Goal: Task Accomplishment & Management: Manage account settings

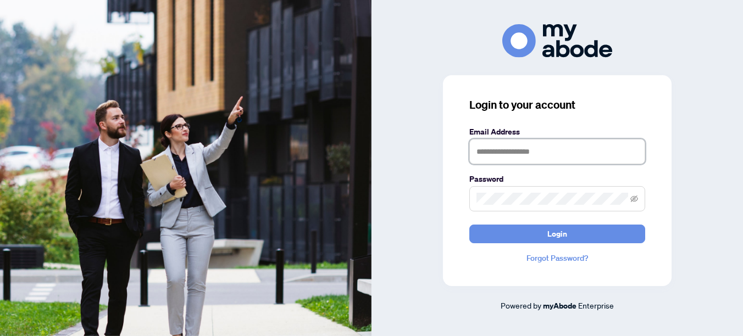
click at [531, 154] on input "text" at bounding box center [557, 151] width 176 height 25
type input "**********"
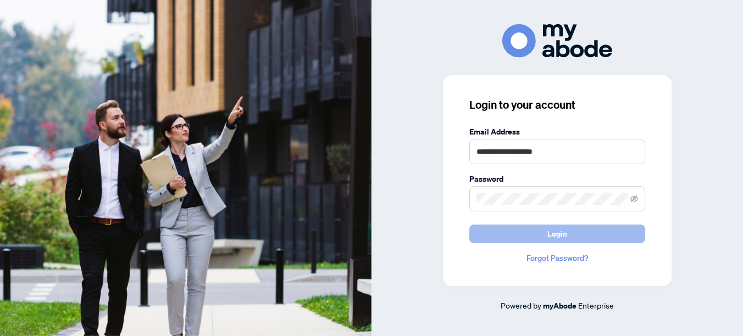
click at [568, 232] on button "Login" at bounding box center [557, 234] width 176 height 19
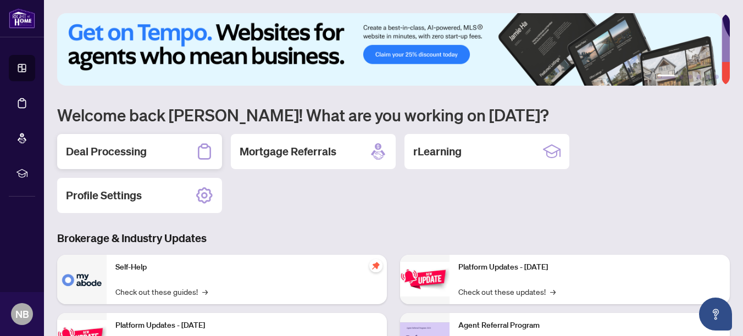
click at [102, 149] on h2 "Deal Processing" at bounding box center [106, 151] width 81 height 15
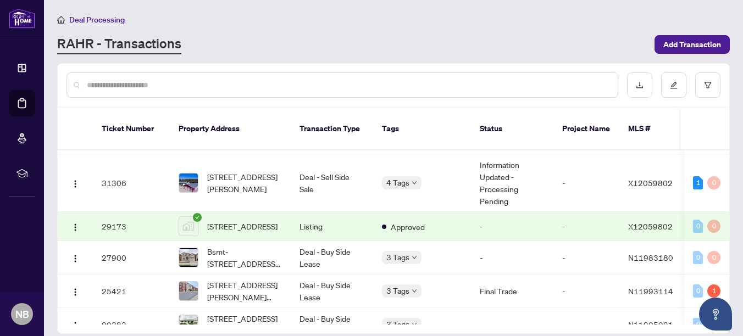
scroll to position [368, 0]
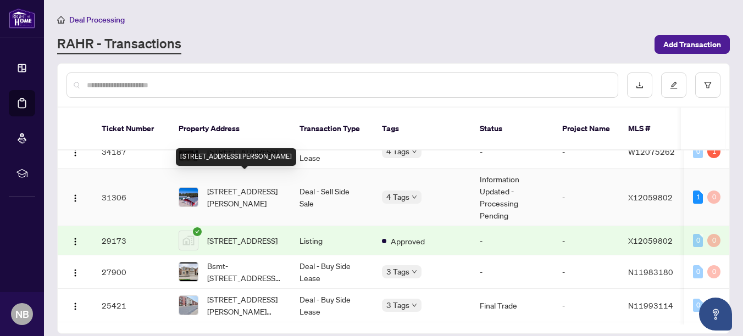
click at [239, 189] on span "159 Y Rd, Bancroft, Ontario K0L 1C0, Canada" at bounding box center [244, 197] width 75 height 24
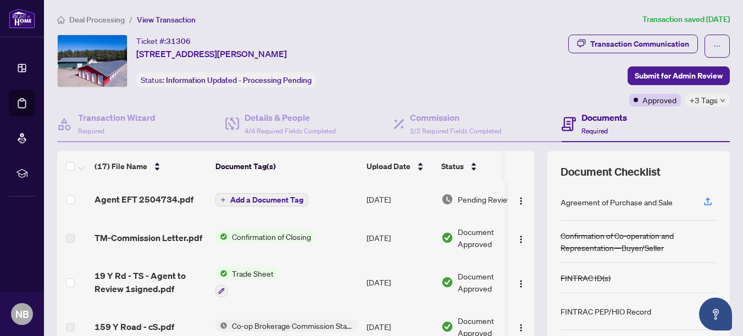
click at [425, 37] on div "Ticket #: 31306 159 Y Rd, Bancroft, Ontario K0L 1C0, Canada Status: Information…" at bounding box center [248, 61] width 383 height 53
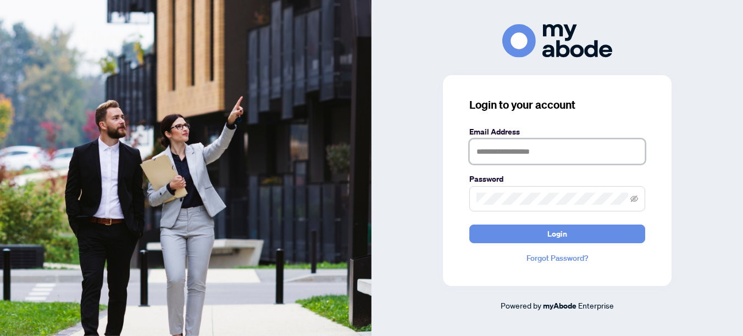
click at [553, 157] on input "text" at bounding box center [557, 151] width 176 height 25
type input "**********"
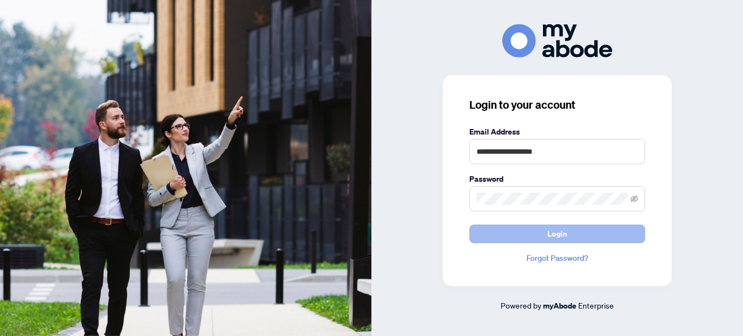
click at [555, 231] on span "Login" at bounding box center [557, 234] width 20 height 18
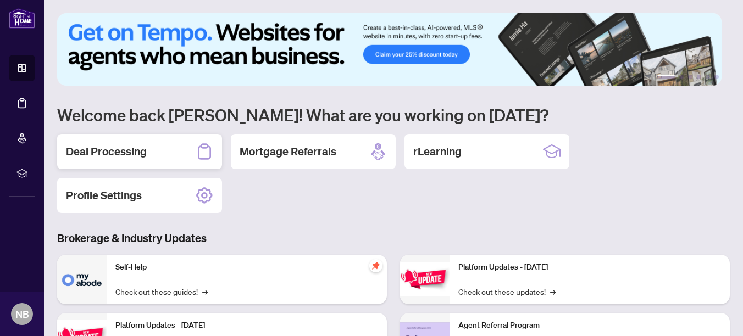
click at [136, 138] on div "Deal Processing" at bounding box center [139, 151] width 165 height 35
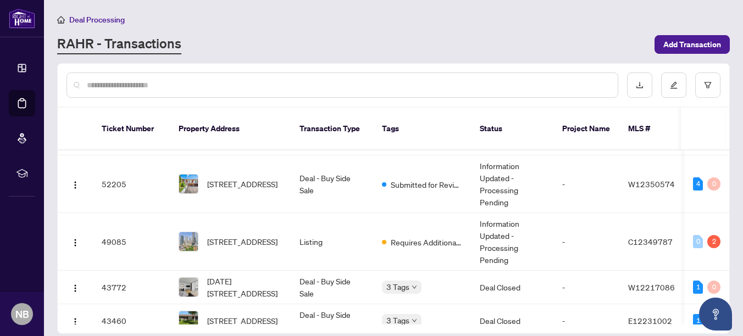
scroll to position [126, 0]
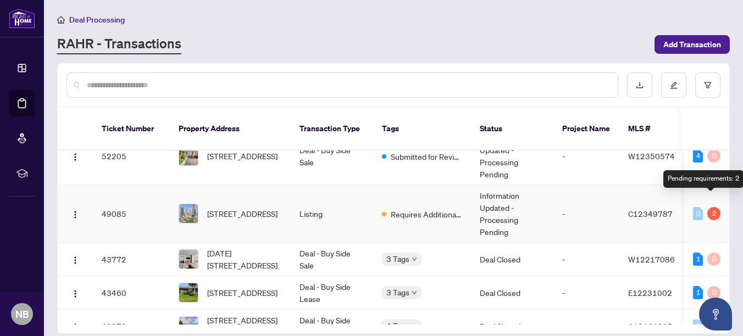
click at [712, 207] on div "2" at bounding box center [713, 213] width 13 height 13
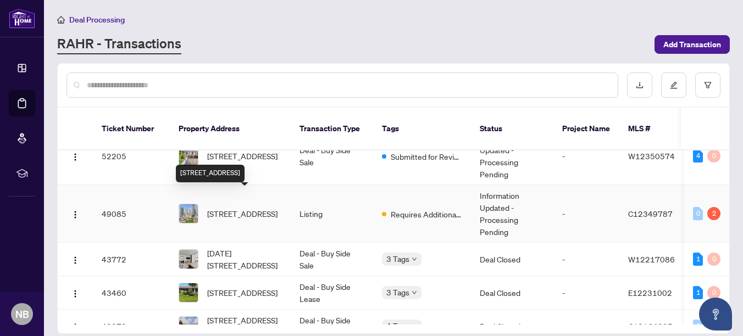
click at [241, 208] on span "[STREET_ADDRESS]" at bounding box center [242, 214] width 70 height 12
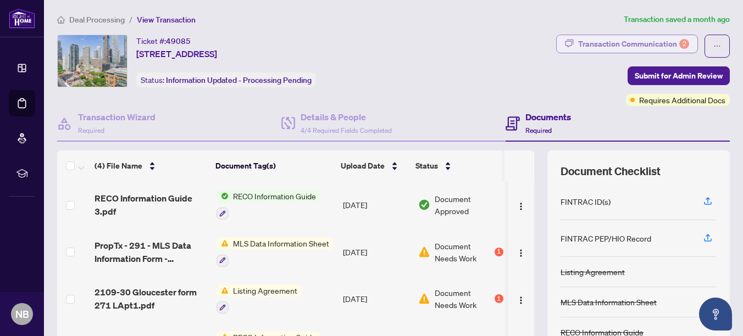
click at [621, 39] on div "Transaction Communication 2" at bounding box center [633, 44] width 111 height 18
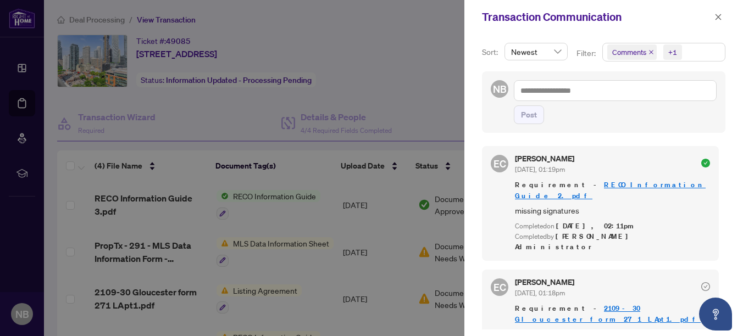
click at [431, 61] on div at bounding box center [371, 168] width 743 height 336
click at [716, 15] on icon "close" at bounding box center [718, 17] width 6 height 6
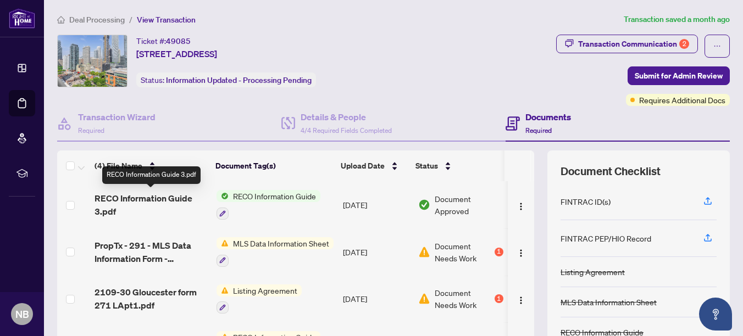
click at [167, 193] on span "RECO Information Guide 3.pdf" at bounding box center [150, 205] width 113 height 26
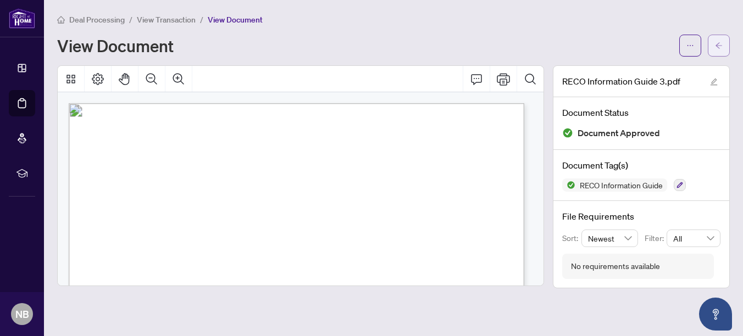
click at [721, 46] on icon "arrow-left" at bounding box center [719, 46] width 8 height 8
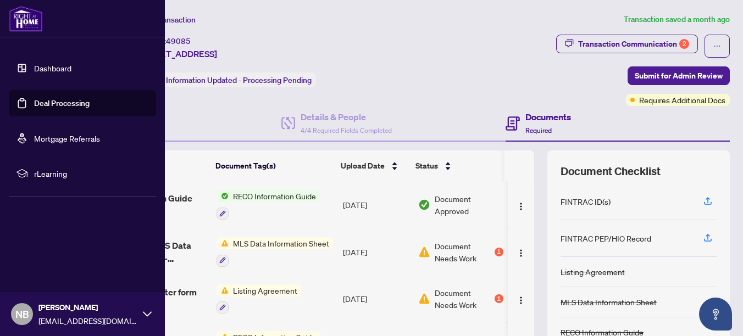
click at [40, 70] on link "Dashboard" at bounding box center [52, 68] width 37 height 10
